Goal: Transaction & Acquisition: Download file/media

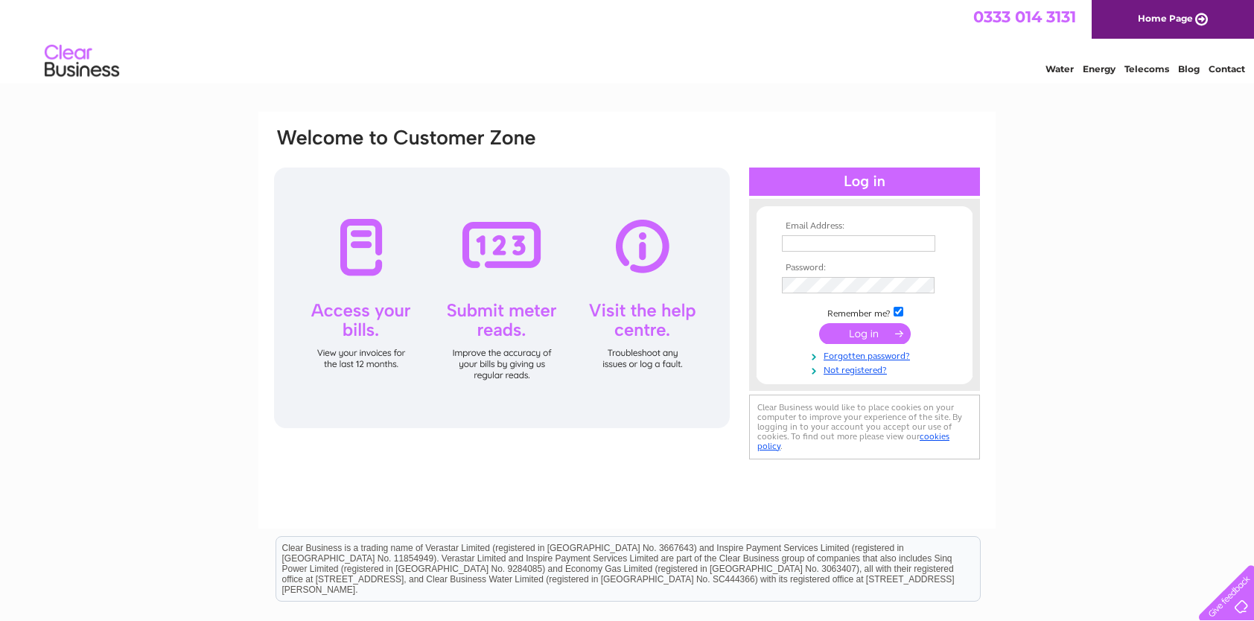
type input "[EMAIL_ADDRESS][DOMAIN_NAME]"
click at [849, 329] on input "submit" at bounding box center [865, 333] width 92 height 21
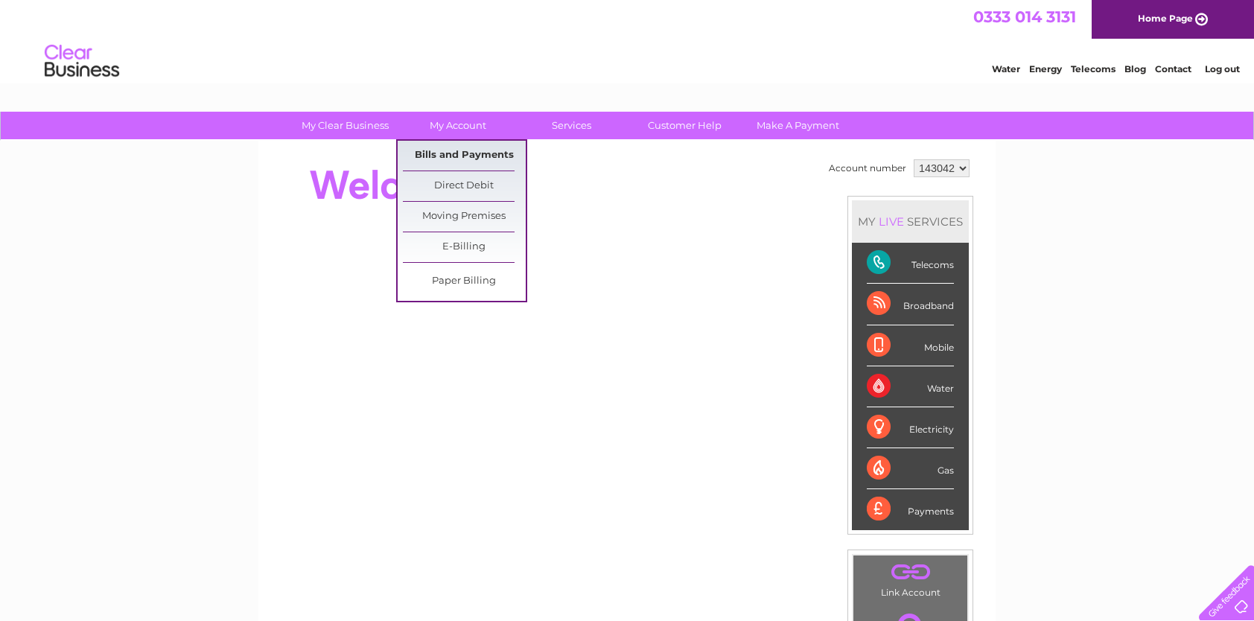
click at [451, 153] on link "Bills and Payments" at bounding box center [464, 156] width 123 height 30
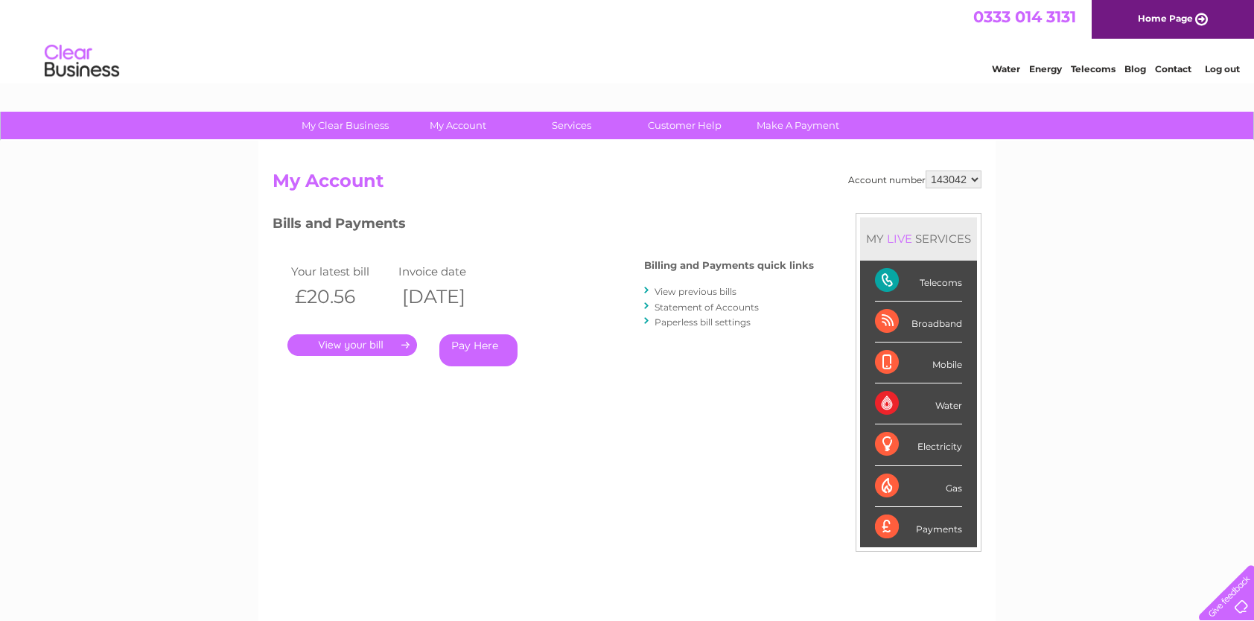
click at [360, 341] on link "." at bounding box center [352, 345] width 130 height 22
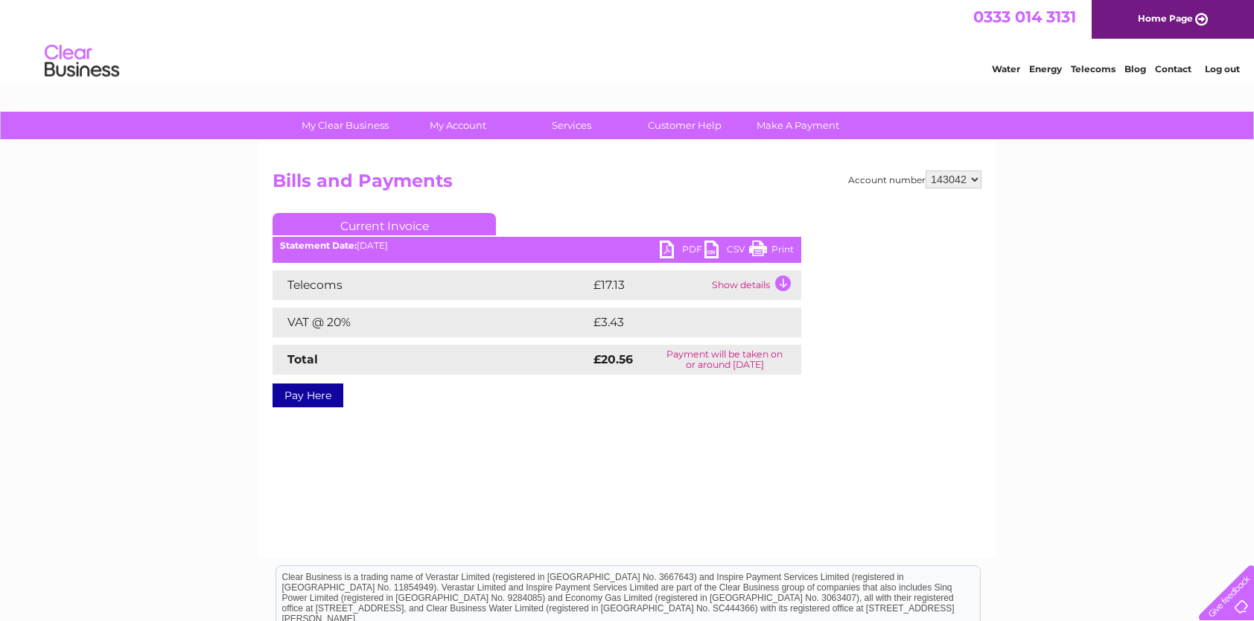
click at [710, 246] on link "CSV" at bounding box center [726, 252] width 45 height 22
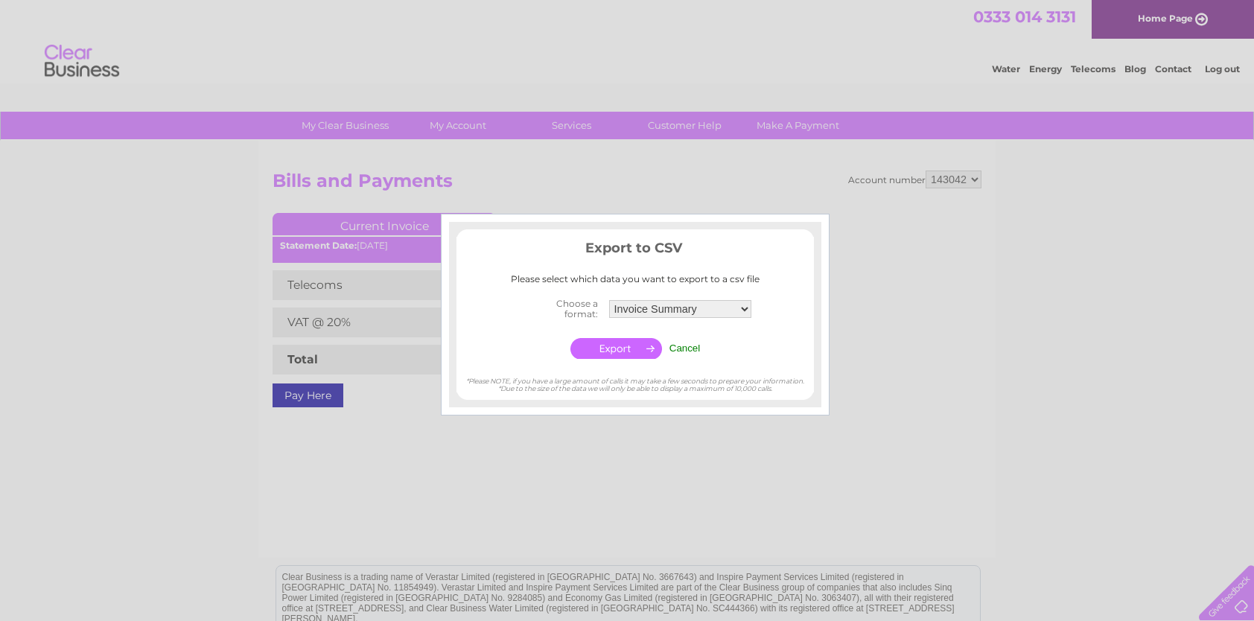
click at [623, 443] on div at bounding box center [627, 310] width 1254 height 621
drag, startPoint x: 945, startPoint y: 348, endPoint x: 935, endPoint y: 343, distance: 11.7
click at [945, 349] on div at bounding box center [627, 310] width 1254 height 621
click at [499, 472] on div at bounding box center [627, 310] width 1254 height 621
click at [507, 444] on div at bounding box center [627, 310] width 1254 height 621
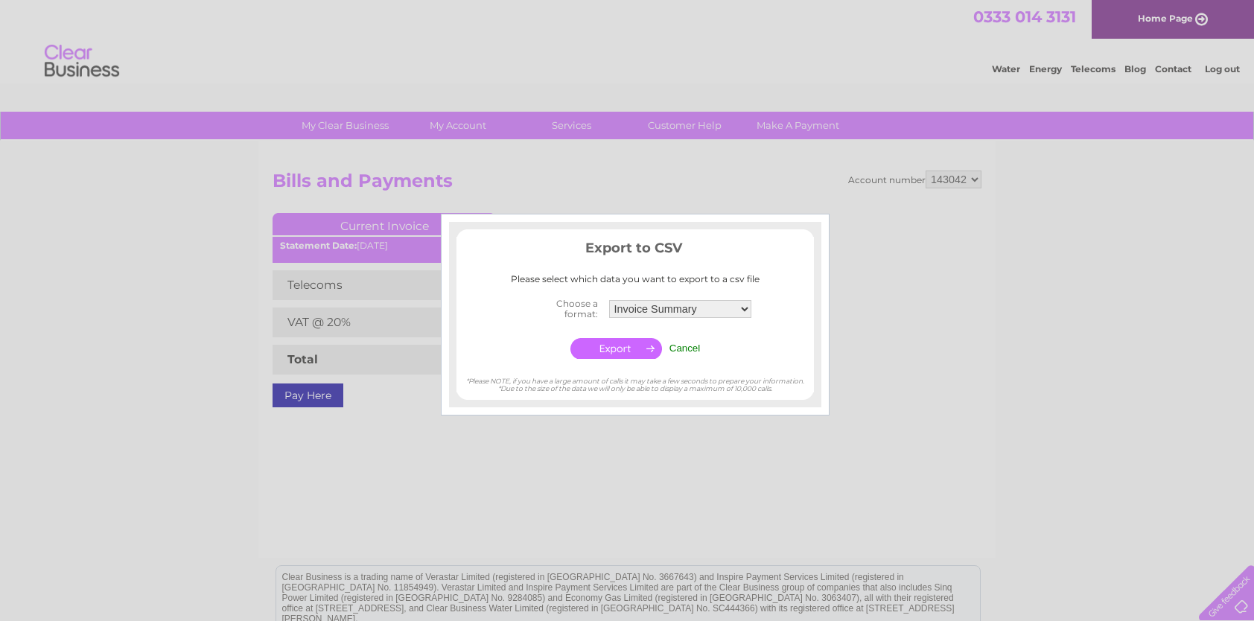
click at [684, 346] on input "Cancel" at bounding box center [684, 348] width 31 height 11
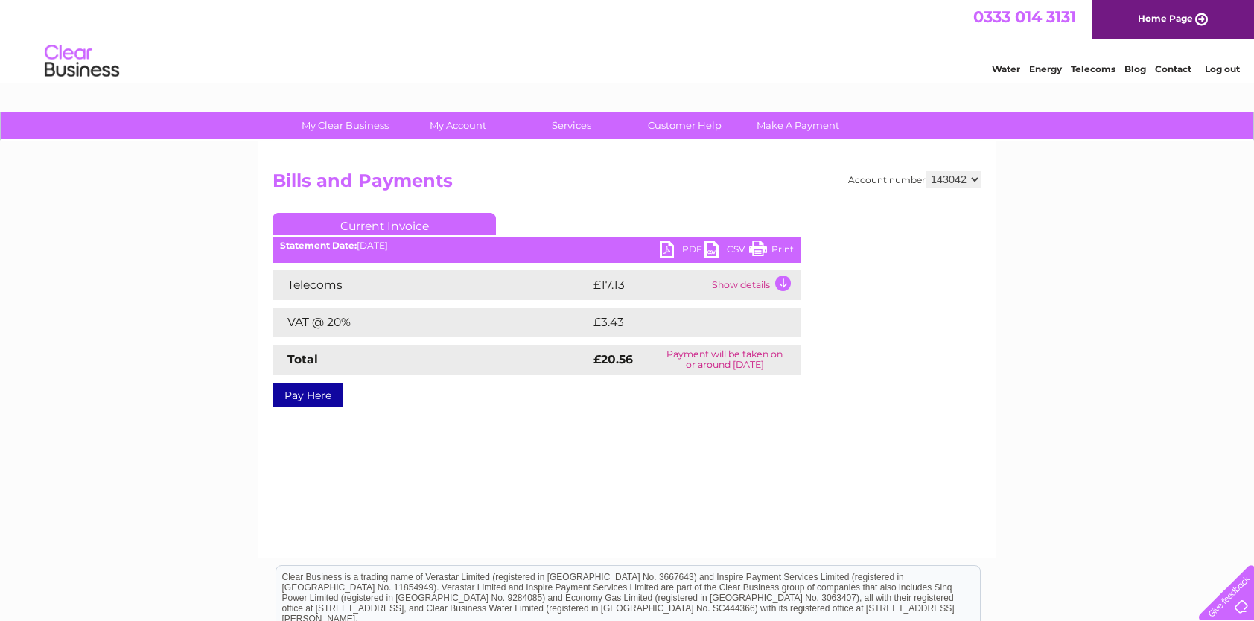
click at [662, 243] on link "PDF" at bounding box center [682, 252] width 45 height 22
